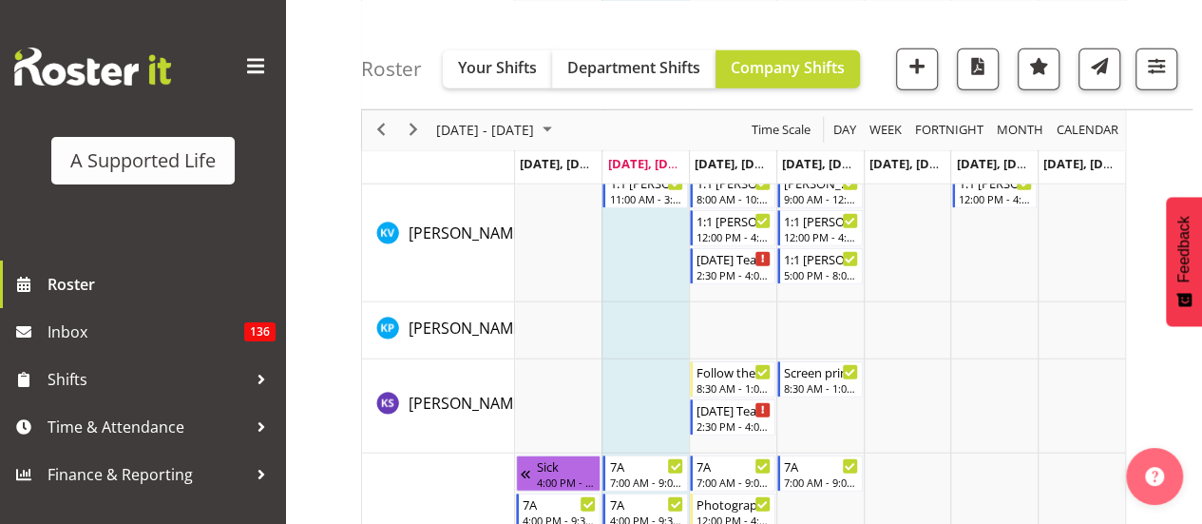
scroll to position [6210, 0]
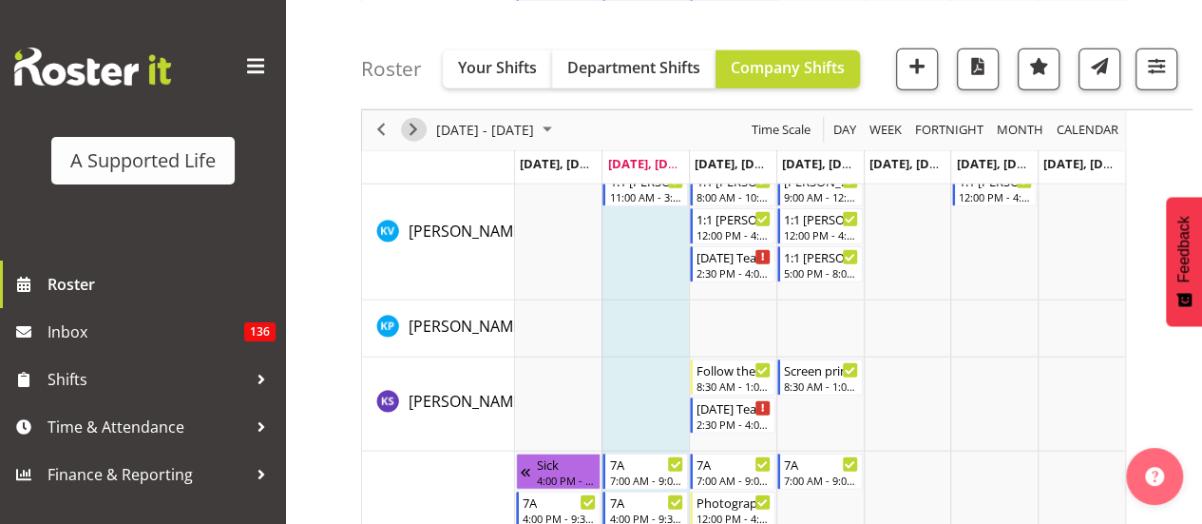
click at [407, 128] on span "Next" at bounding box center [413, 130] width 23 height 24
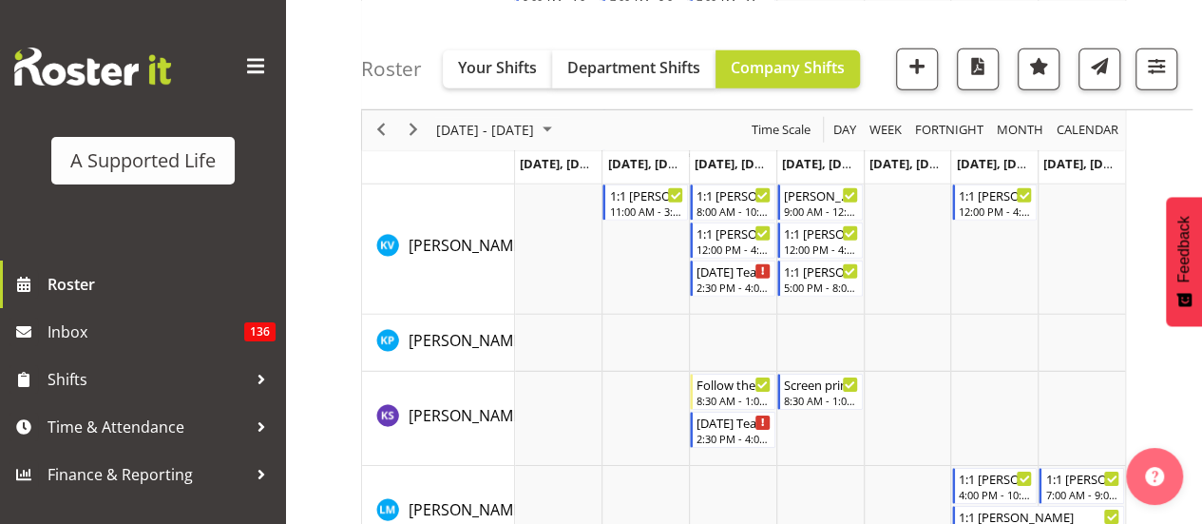
scroll to position [6389, 0]
click at [411, 128] on span "Next" at bounding box center [413, 130] width 23 height 24
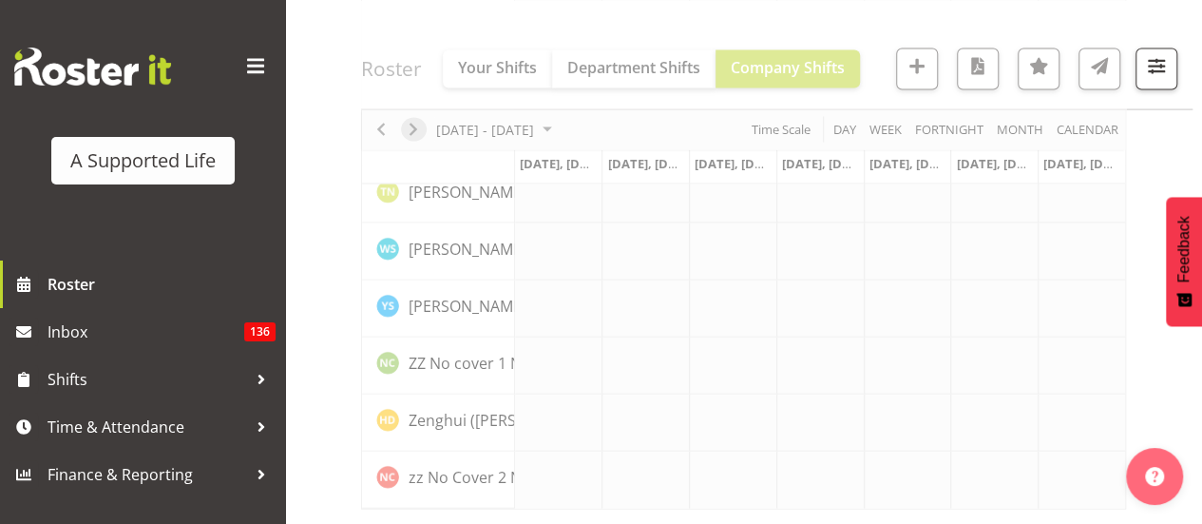
scroll to position [5630, 0]
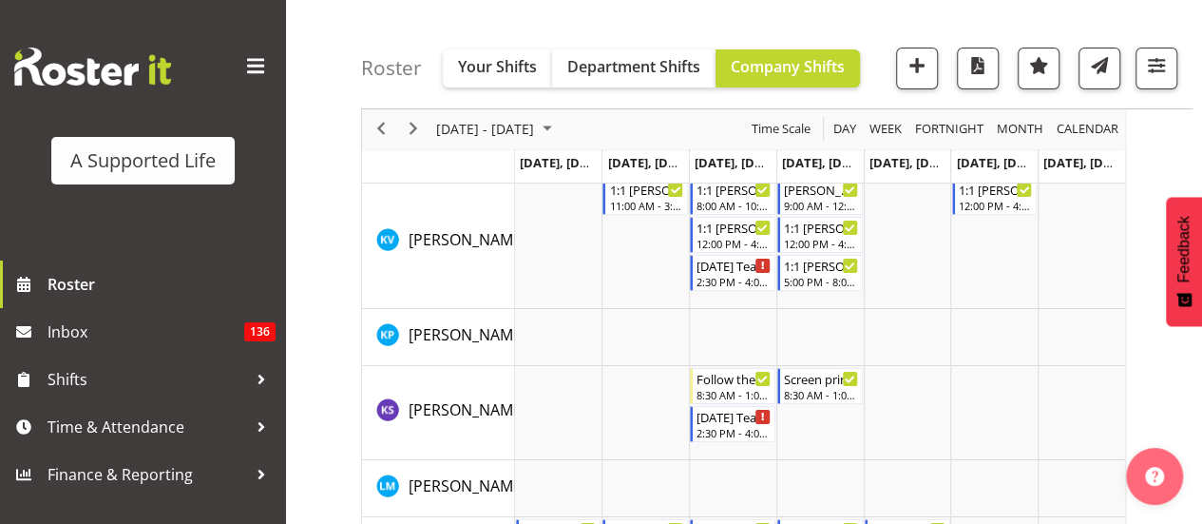
scroll to position [7089, 0]
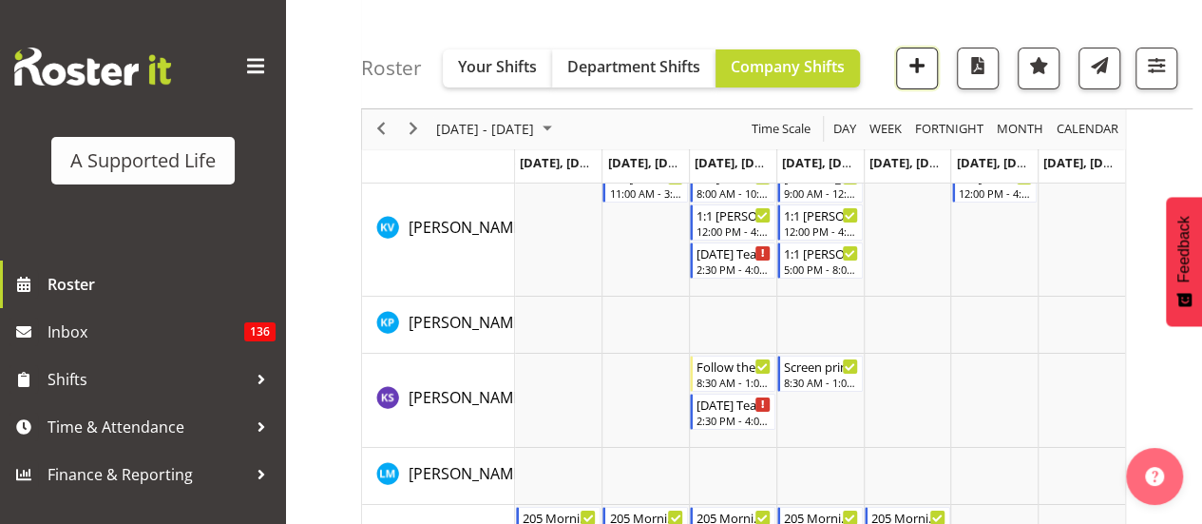
click at [933, 70] on button "button" at bounding box center [917, 69] width 42 height 42
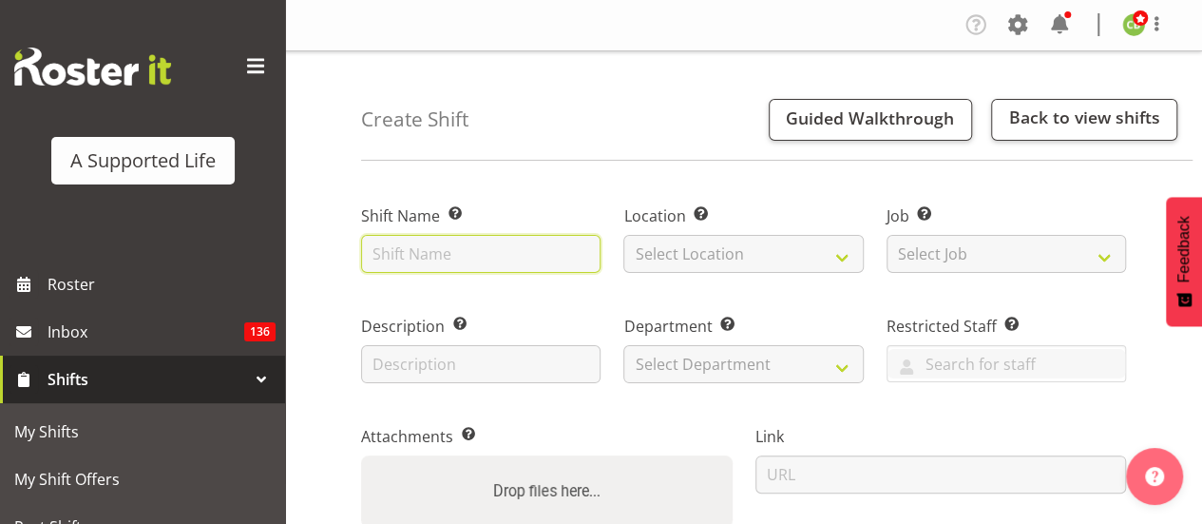
click at [507, 239] on input "text" at bounding box center [480, 254] width 239 height 38
type input "Additional Support"
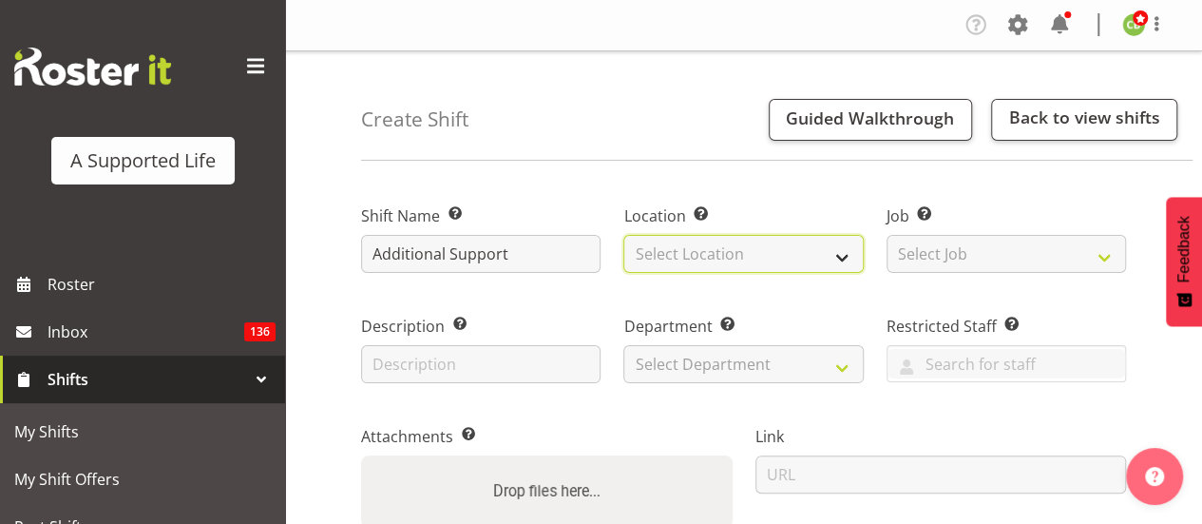
click at [721, 258] on select "Select Location" at bounding box center [742, 254] width 239 height 38
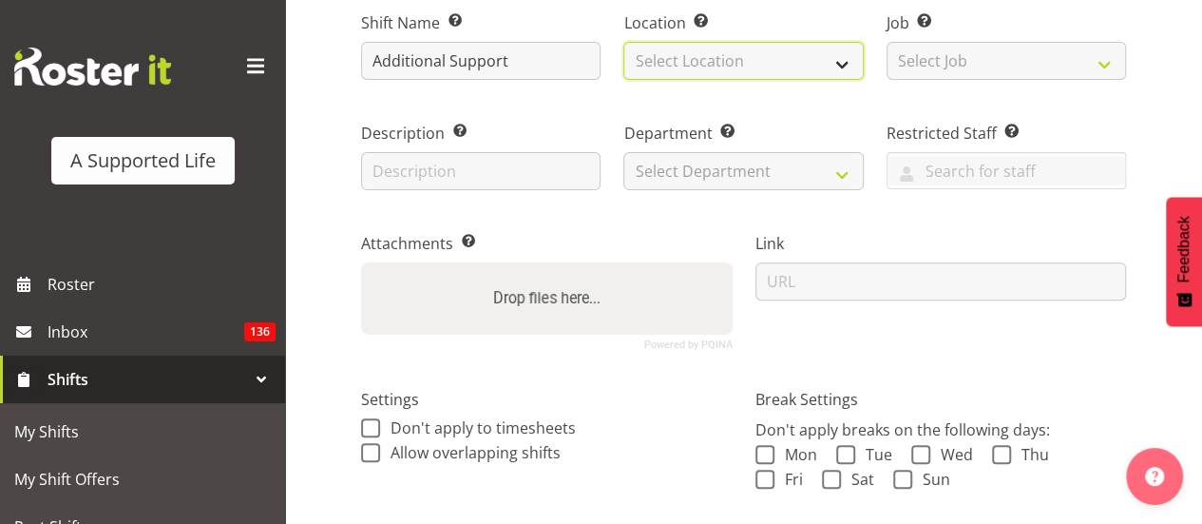
scroll to position [194, 0]
click at [733, 64] on select "Select Location [STREET_ADDRESS][GEOGRAPHIC_DATA][PERSON_NAME][PERSON_NAME] [GE…" at bounding box center [742, 60] width 239 height 38
select select "906"
click at [623, 41] on select "Select Location [STREET_ADDRESS][GEOGRAPHIC_DATA][PERSON_NAME][PERSON_NAME] [GE…" at bounding box center [742, 60] width 239 height 38
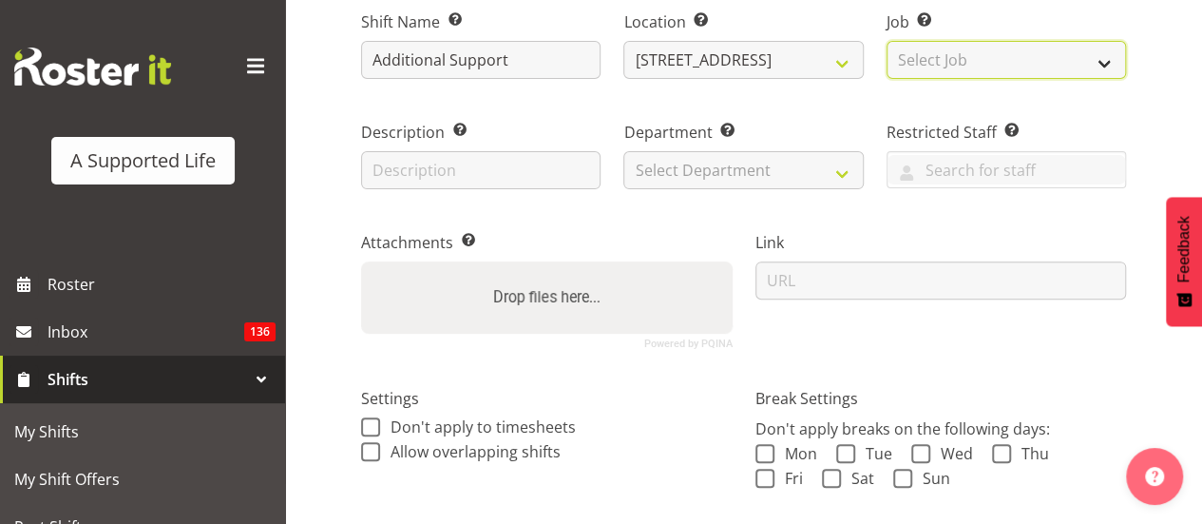
click at [976, 68] on select "Select Job Create new job Accounts and Payroll Admin Support Aspirations and Su…" at bounding box center [1006, 60] width 239 height 38
select select "4112"
click at [887, 41] on select "Select Job Create new job Accounts and Payroll Admin Support Aspirations and Su…" at bounding box center [1006, 60] width 239 height 38
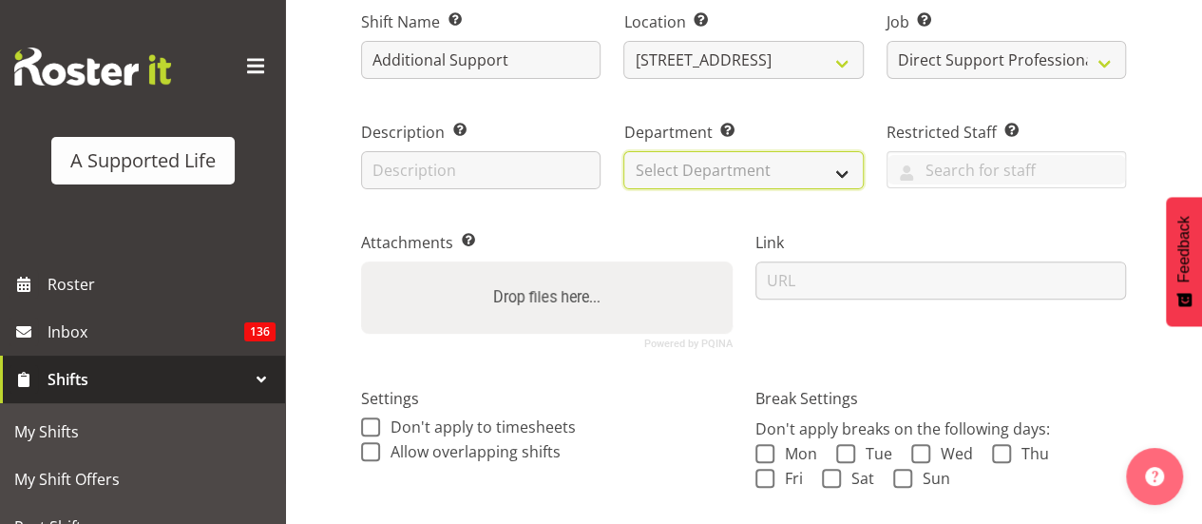
click at [762, 182] on select "Select Department Direct Support Office Crew Other two4nine" at bounding box center [742, 170] width 239 height 38
select select "564"
click at [623, 151] on select "Select Department Direct Support Office Crew Other two4nine" at bounding box center [742, 170] width 239 height 38
click at [365, 425] on span at bounding box center [370, 426] width 19 height 19
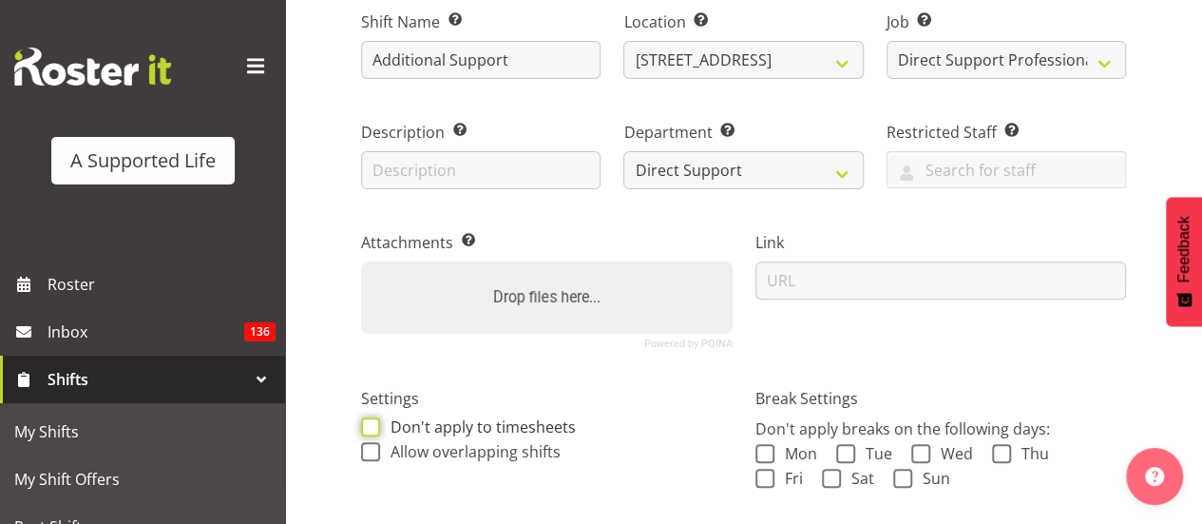
click at [365, 425] on input "Don't apply to timesheets" at bounding box center [367, 426] width 12 height 12
click at [372, 429] on span at bounding box center [370, 426] width 19 height 19
click at [372, 429] on input "Don't apply to timesheets" at bounding box center [367, 426] width 12 height 12
checkbox input "false"
click at [372, 459] on span at bounding box center [370, 451] width 19 height 19
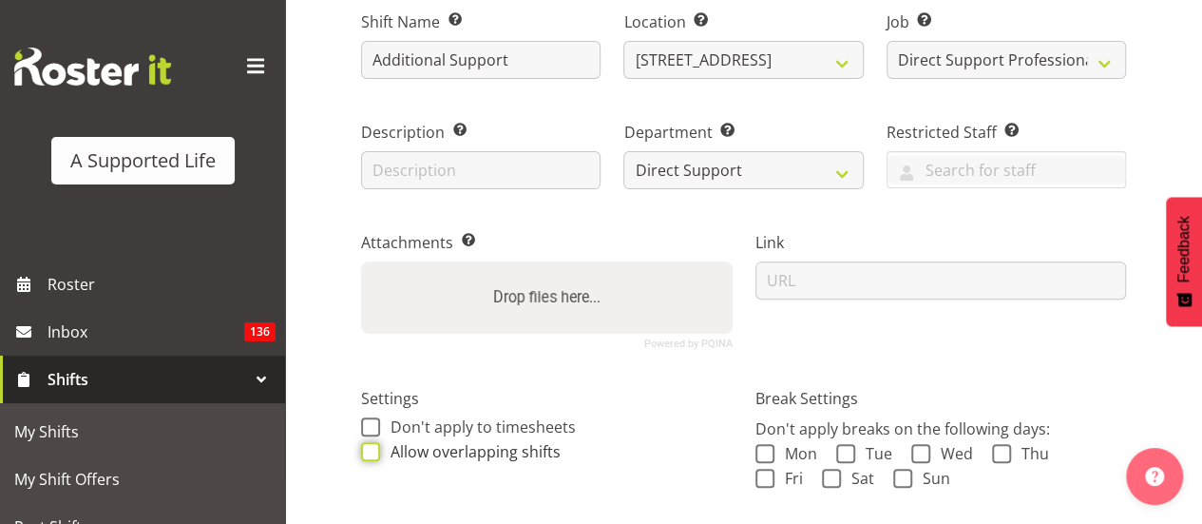
click at [372, 457] on input "Allow overlapping shifts" at bounding box center [367, 451] width 12 height 12
checkbox input "true"
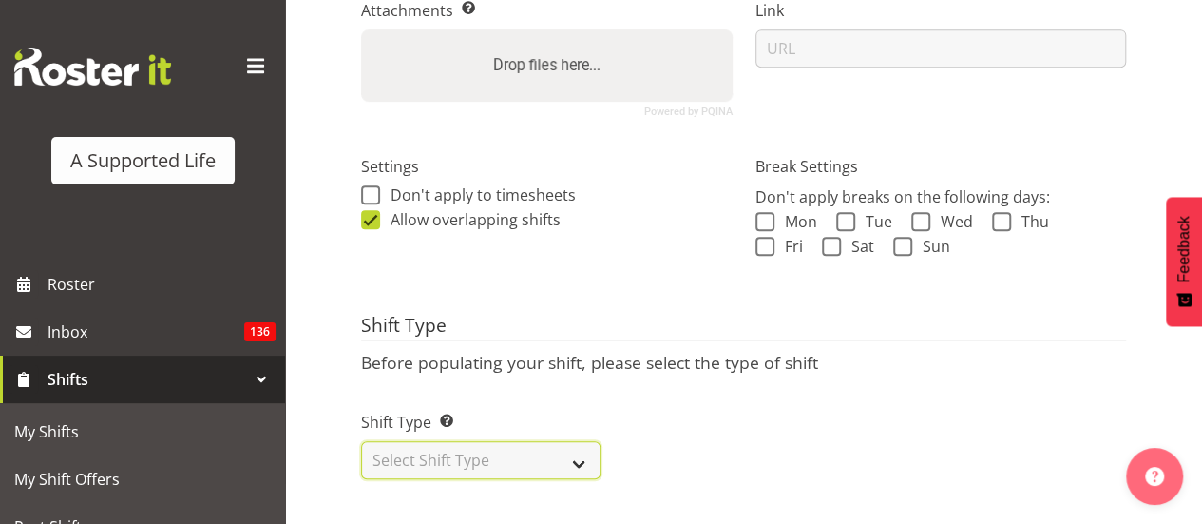
click at [532, 453] on select "Select Shift Type One Off Shift Recurring Shift Rotating Shift" at bounding box center [480, 460] width 239 height 38
select select "one_off"
click at [361, 441] on select "Select Shift Type One Off Shift Recurring Shift Rotating Shift" at bounding box center [480, 460] width 239 height 38
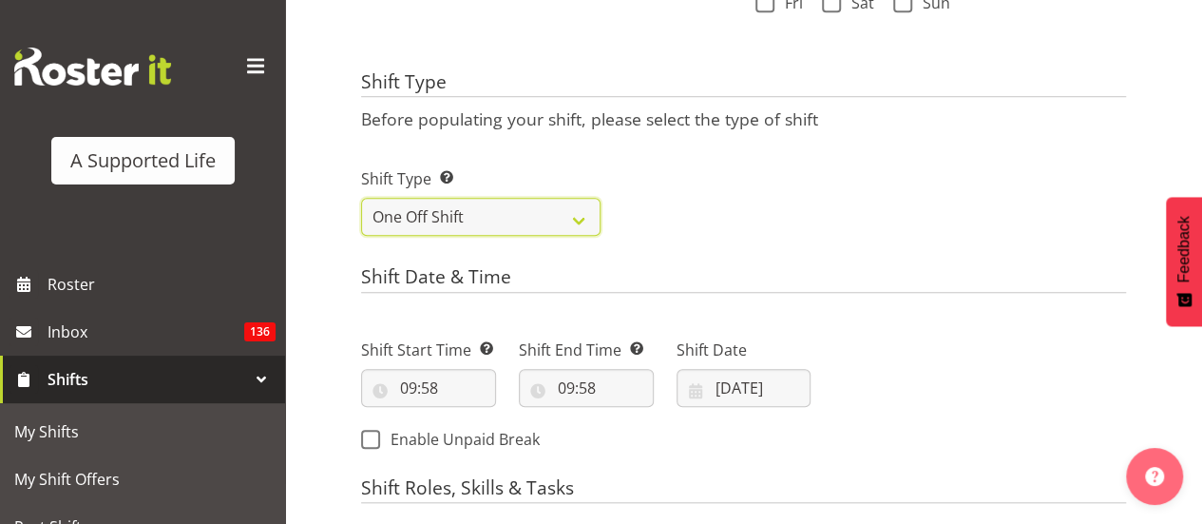
scroll to position [675, 0]
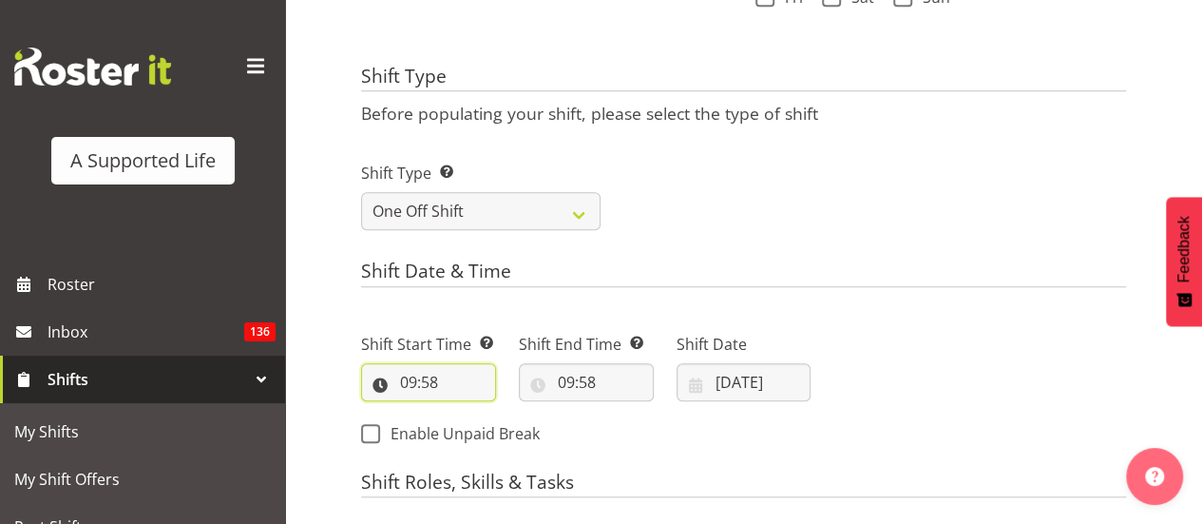
click at [432, 377] on input "09:58" at bounding box center [428, 382] width 135 height 38
click at [487, 430] on select "00 01 02 03 04 05 06 07 08 09 10 11 12 13 14 15 16 17 18 19 20 21 22 23" at bounding box center [490, 431] width 43 height 38
select select "10"
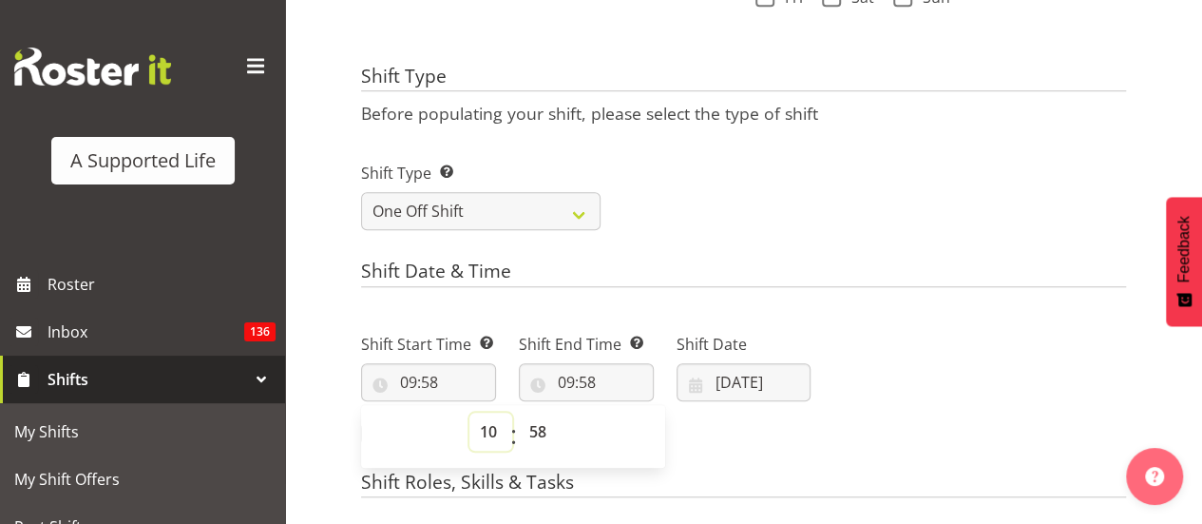
click at [469, 412] on select "00 01 02 03 04 05 06 07 08 09 10 11 12 13 14 15 16 17 18 19 20 21 22 23" at bounding box center [490, 431] width 43 height 38
type input "10:58"
click at [538, 431] on select "00 01 02 03 04 05 06 07 08 09 10 11 12 13 14 15 16 17 18 19 20 21 22 23 24 25 2…" at bounding box center [540, 431] width 43 height 38
select select "0"
click at [519, 412] on select "00 01 02 03 04 05 06 07 08 09 10 11 12 13 14 15 16 17 18 19 20 21 22 23 24 25 2…" at bounding box center [540, 431] width 43 height 38
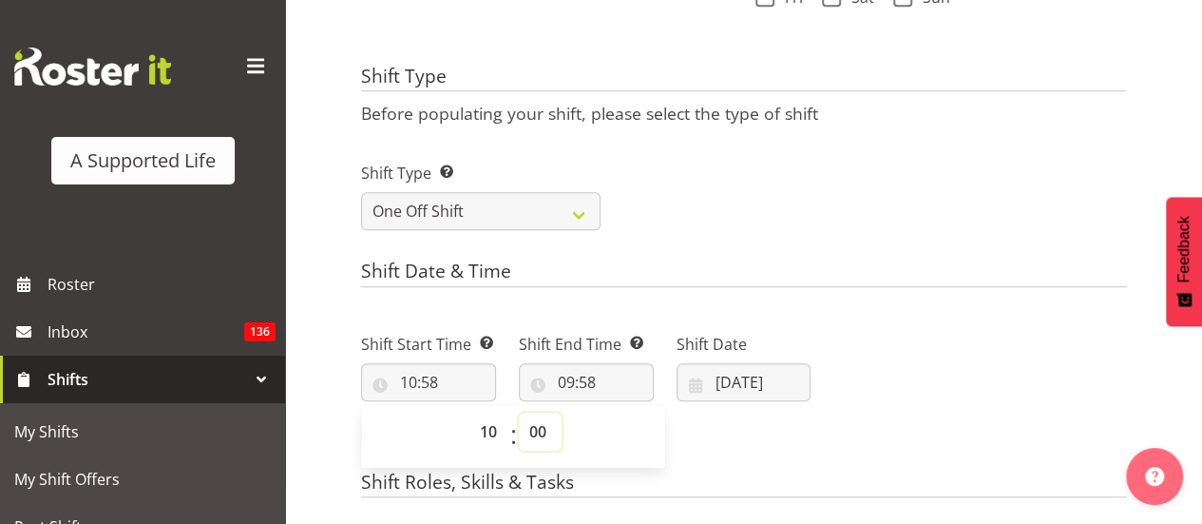
type input "10:00"
click at [590, 374] on input "09:58" at bounding box center [586, 382] width 135 height 38
click at [644, 428] on select "00 01 02 03 04 05 06 07 08 09 10 11 12 13 14 15 16 17 18 19 20 21 22 23" at bounding box center [648, 431] width 43 height 38
select select "16"
click at [627, 412] on select "00 01 02 03 04 05 06 07 08 09 10 11 12 13 14 15 16 17 18 19 20 21 22 23" at bounding box center [648, 431] width 43 height 38
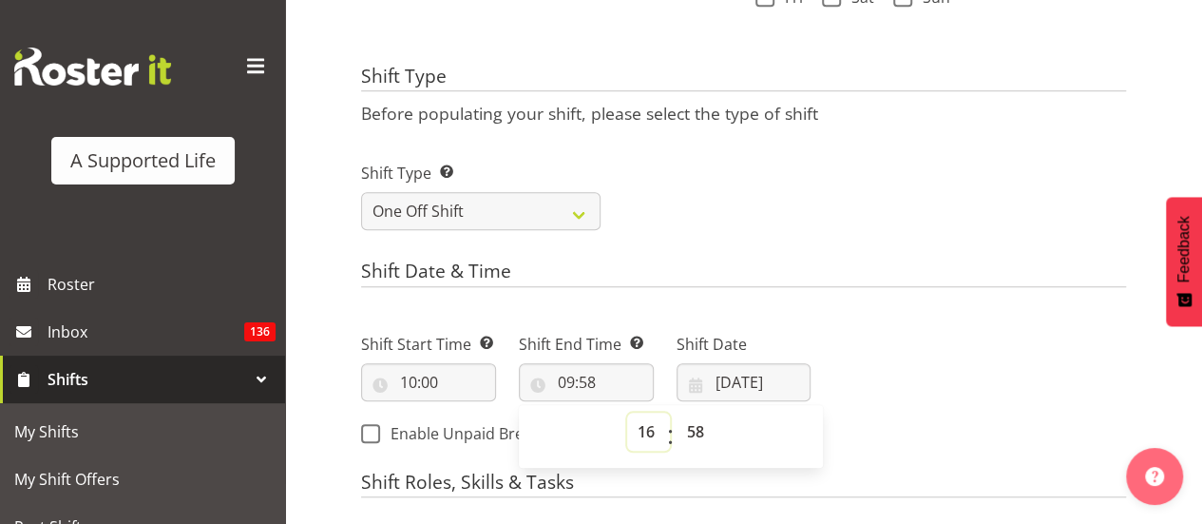
type input "16:58"
click at [694, 431] on select "00 01 02 03 04 05 06 07 08 09 10 11 12 13 14 15 16 17 18 19 20 21 22 23 24 25 2…" at bounding box center [698, 431] width 43 height 38
select select "0"
click at [677, 412] on select "00 01 02 03 04 05 06 07 08 09 10 11 12 13 14 15 16 17 18 19 20 21 22 23 24 25 2…" at bounding box center [698, 431] width 43 height 38
type input "16:00"
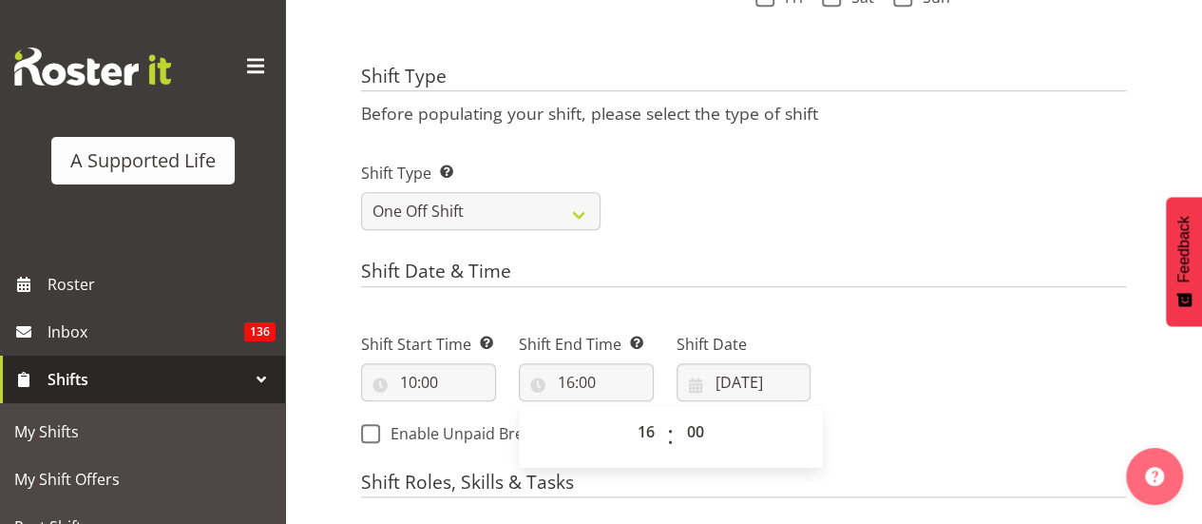
click at [901, 352] on div "Next Shifts" at bounding box center [979, 383] width 315 height 154
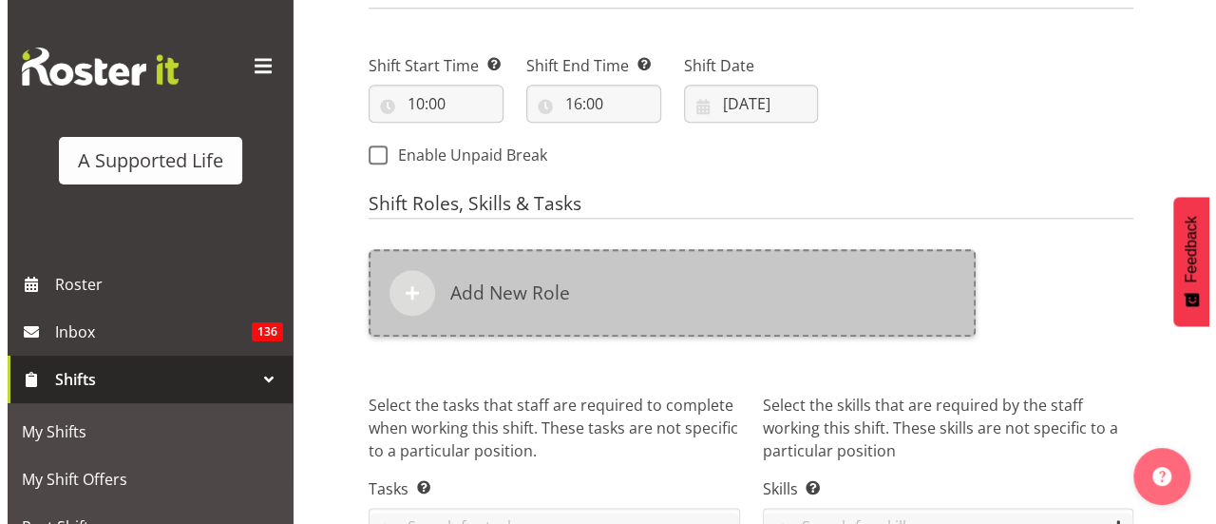
scroll to position [955, 0]
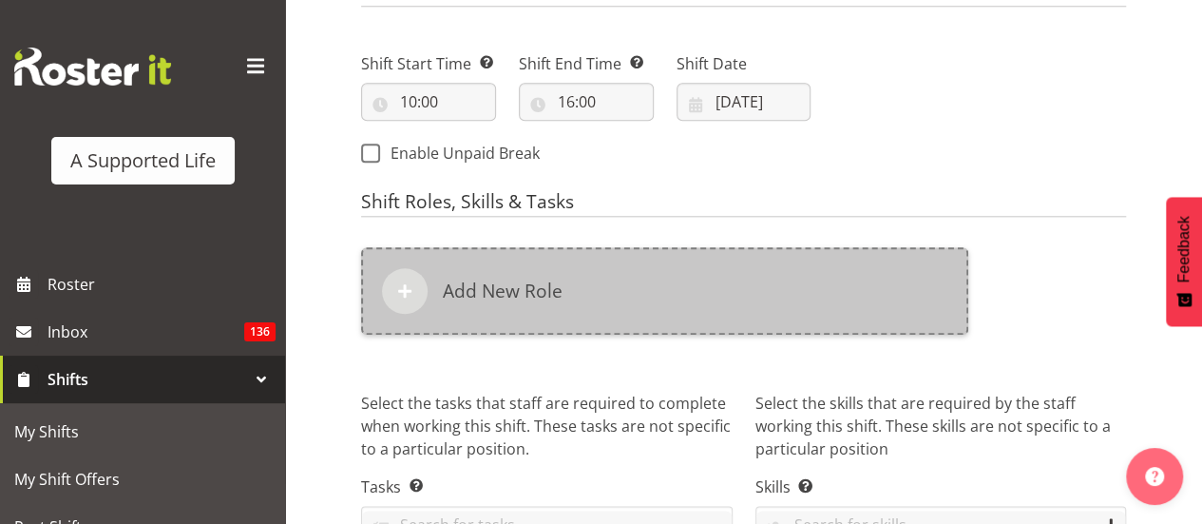
click at [562, 297] on div "Add New Role" at bounding box center [664, 290] width 607 height 87
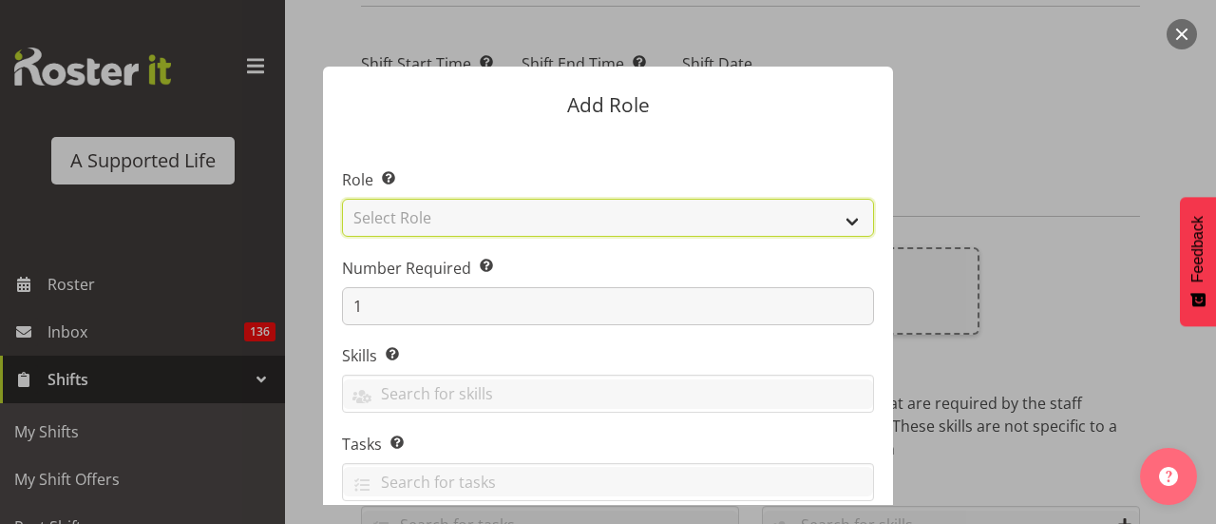
click at [496, 219] on select "Select Role Accounts and Payroll Admin Support Aspirations & Support Facilitato…" at bounding box center [608, 218] width 532 height 38
select select "519"
click at [342, 199] on select "Select Role Accounts and Payroll Admin Support Aspirations & Support Facilitato…" at bounding box center [608, 218] width 532 height 38
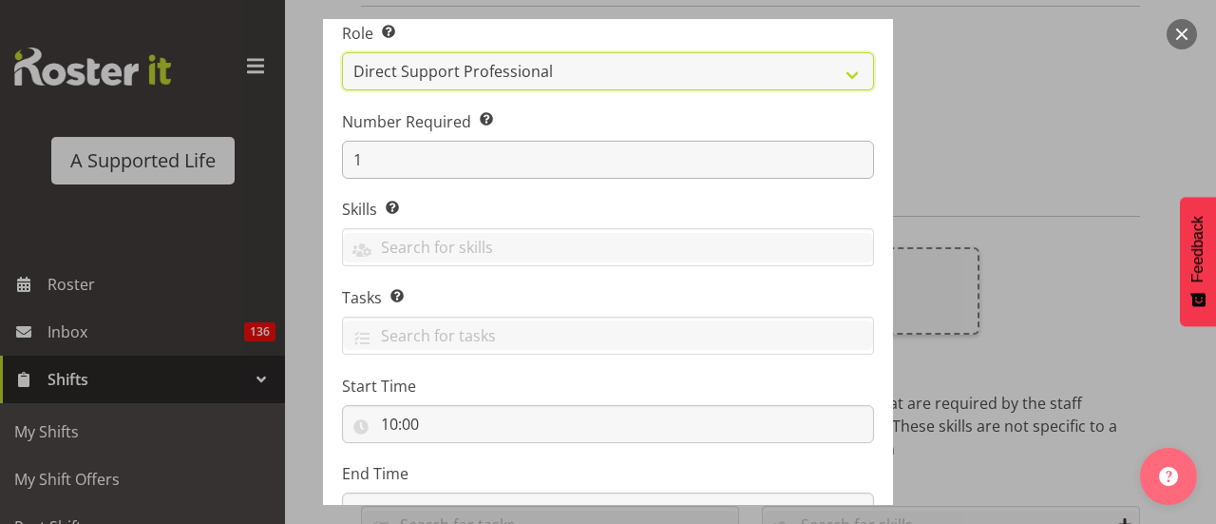
scroll to position [298, 0]
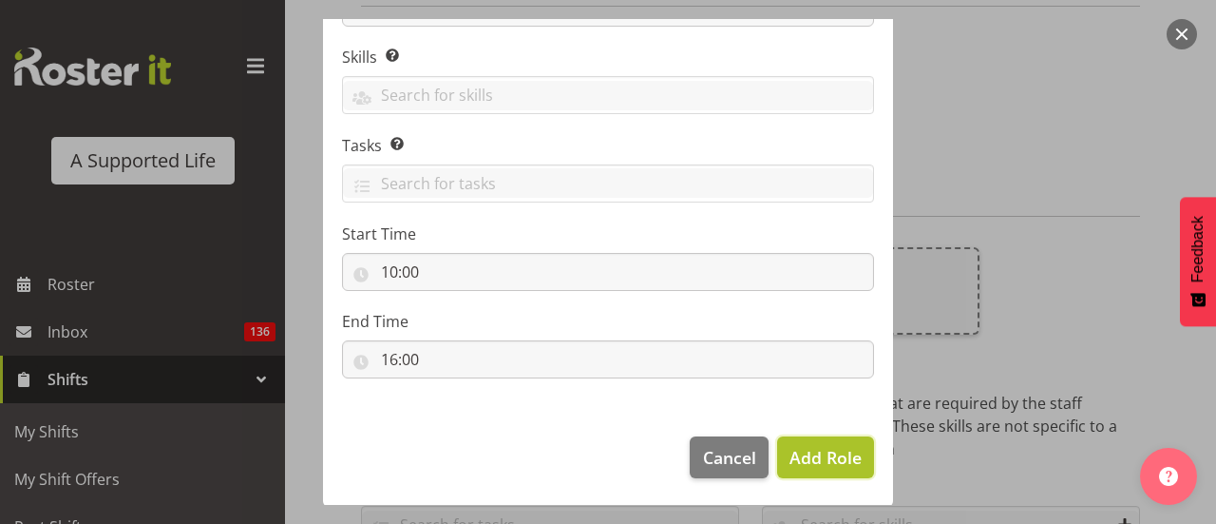
click at [823, 453] on span "Add Role" at bounding box center [826, 457] width 72 height 23
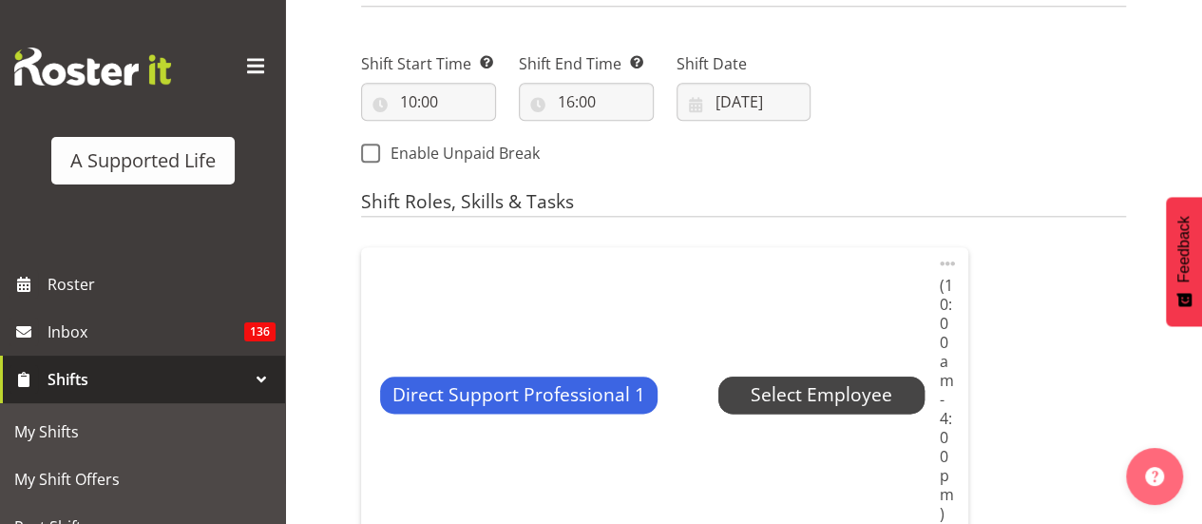
click at [784, 385] on span "Select Employee" at bounding box center [822, 395] width 142 height 28
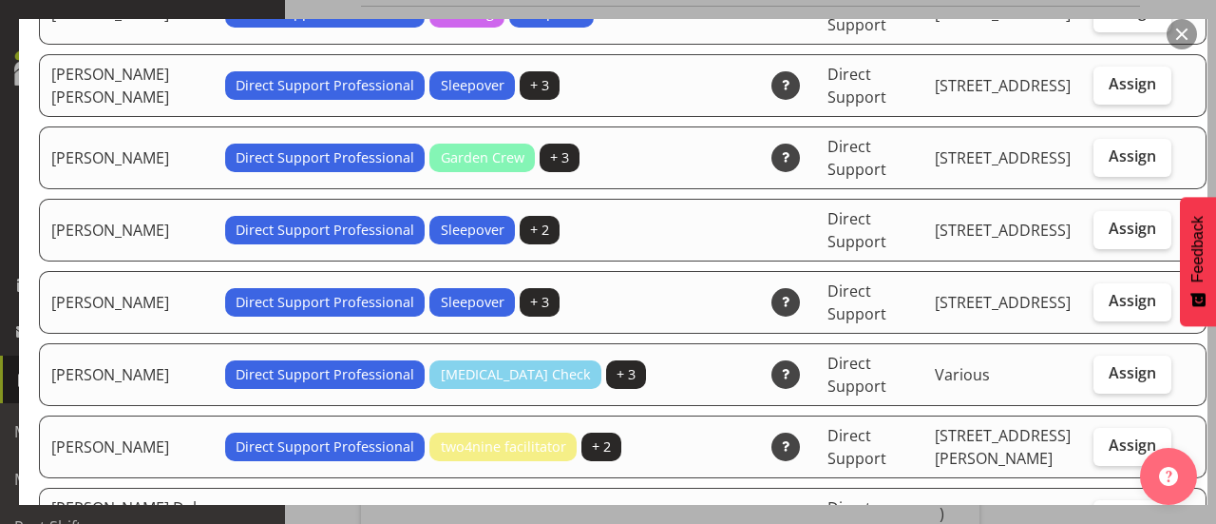
scroll to position [265, 0]
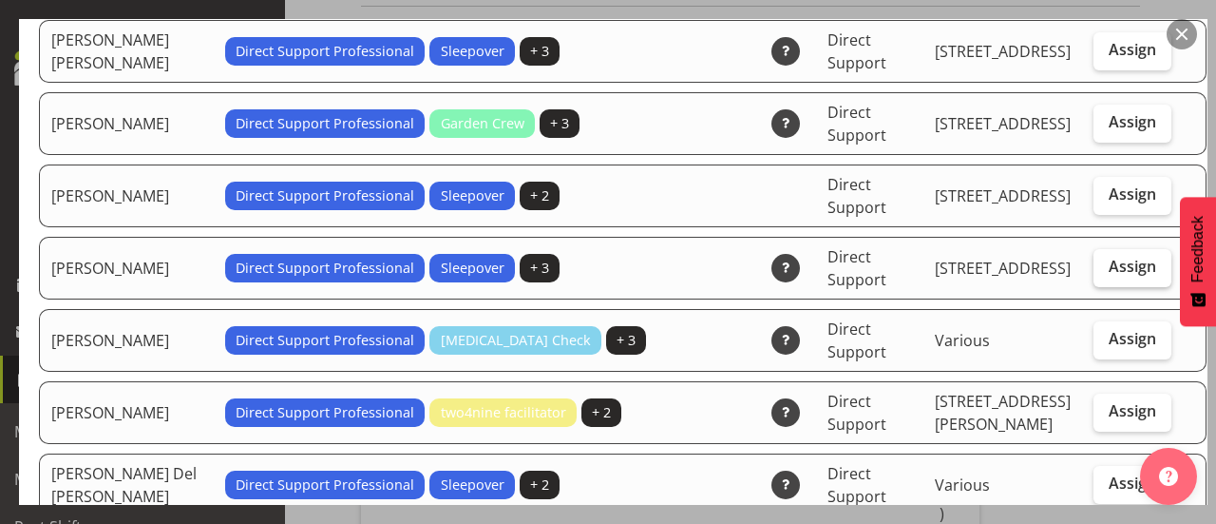
click at [1109, 258] on span "Assign" at bounding box center [1133, 266] width 48 height 19
click at [1094, 260] on input "Assign" at bounding box center [1100, 266] width 12 height 12
checkbox input "true"
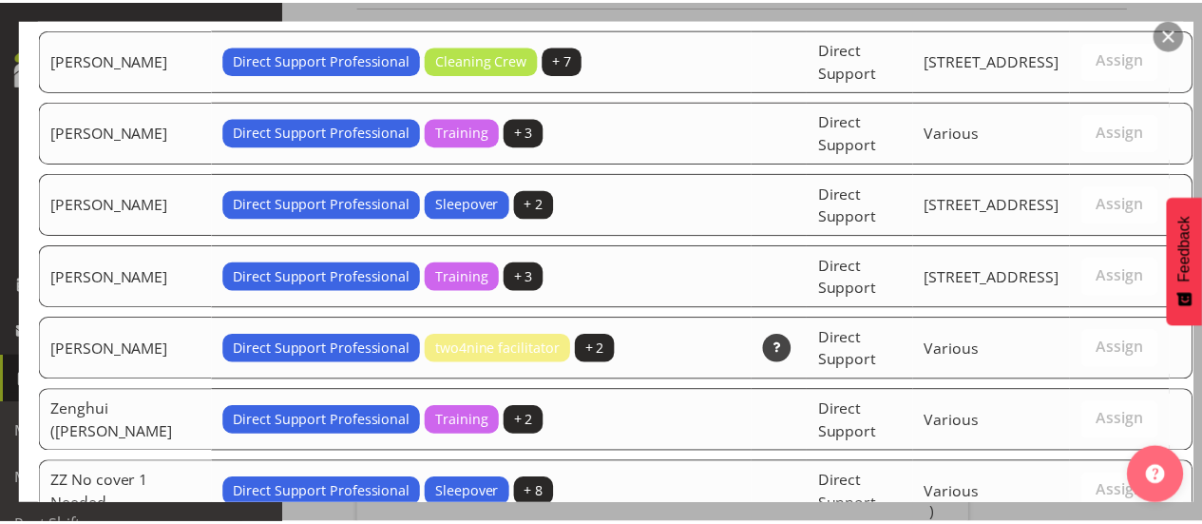
scroll to position [5791, 0]
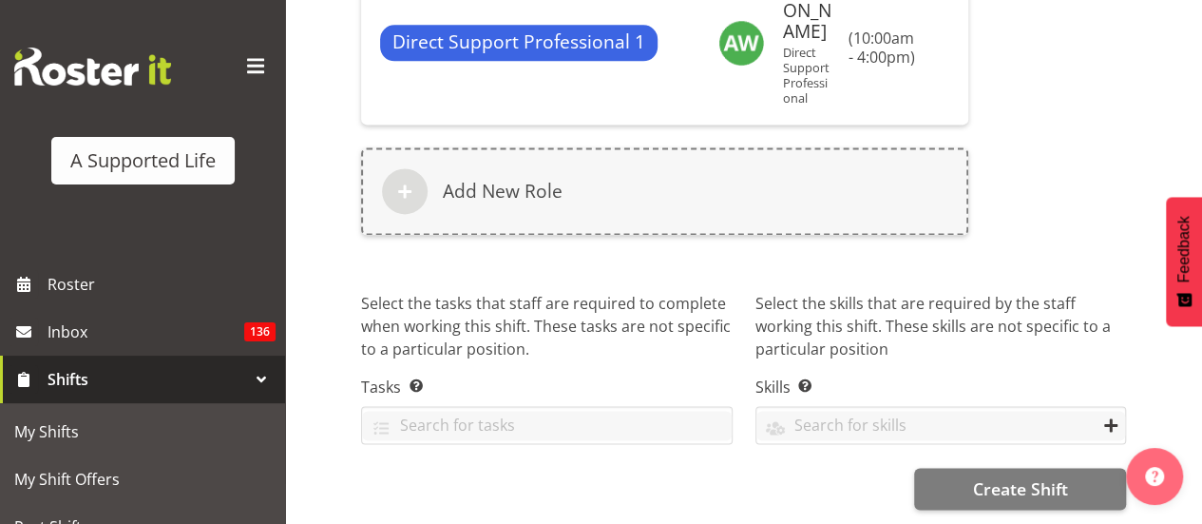
scroll to position [1250, 0]
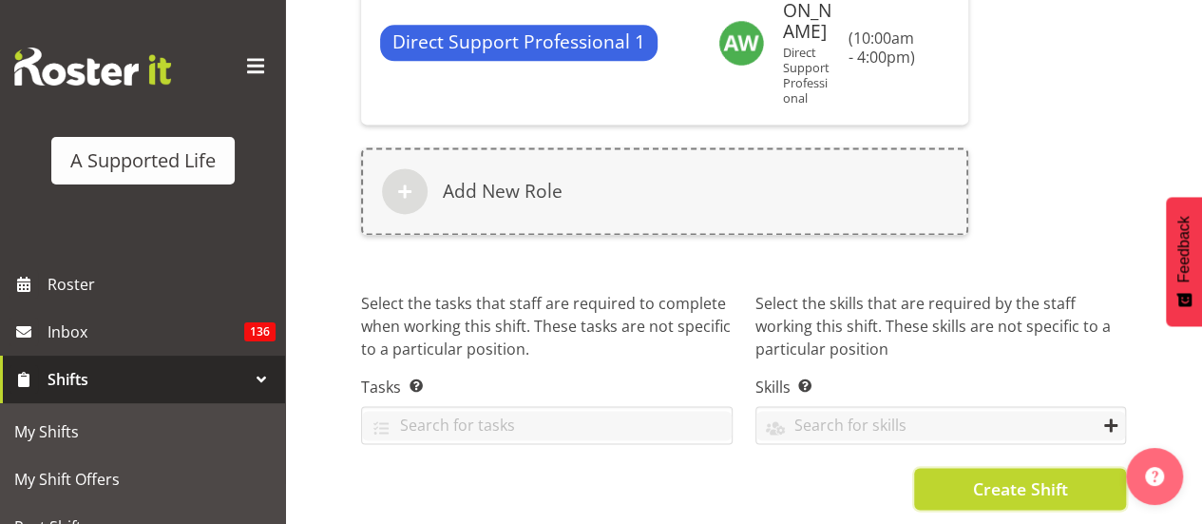
click at [971, 496] on button "Create Shift" at bounding box center [1020, 489] width 212 height 42
